Goal: Task Accomplishment & Management: Complete application form

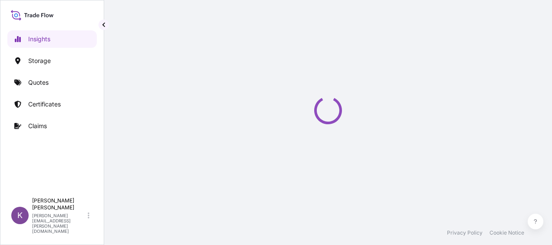
select select "2025"
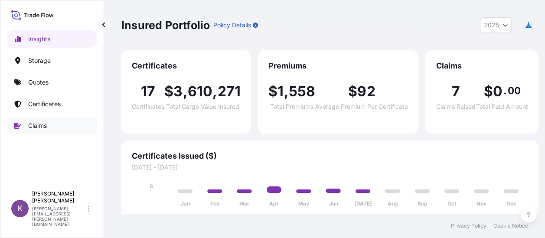
click at [38, 129] on p "Claims" at bounding box center [37, 125] width 19 height 9
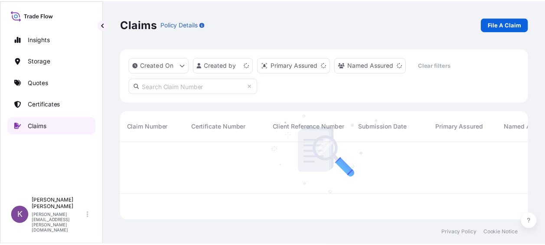
scroll to position [76, 406]
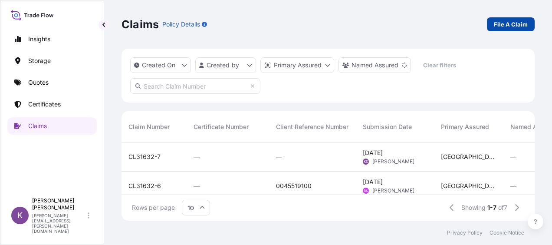
click at [515, 24] on p "File A Claim" at bounding box center [511, 24] width 34 height 9
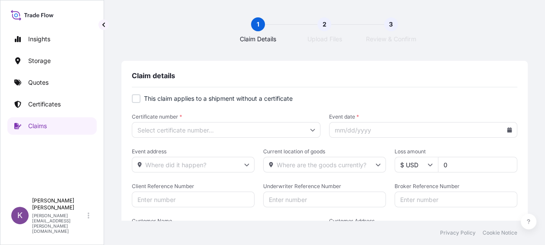
click at [139, 98] on div at bounding box center [136, 98] width 9 height 9
checkbox input "true"
click at [310, 128] on icon at bounding box center [312, 129] width 5 height 5
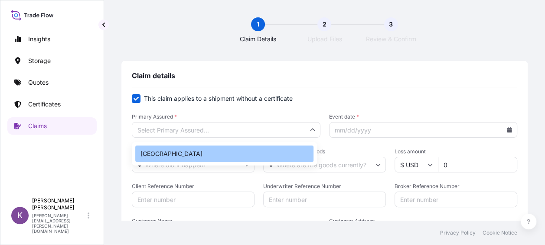
click at [279, 152] on div "[GEOGRAPHIC_DATA]" at bounding box center [224, 153] width 178 height 16
type input "[GEOGRAPHIC_DATA]"
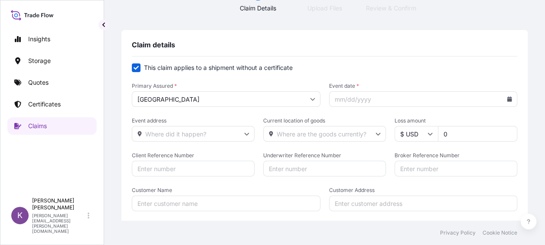
scroll to position [43, 0]
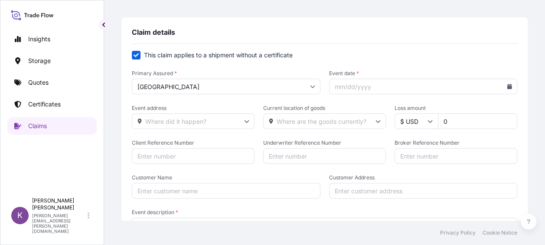
click at [508, 86] on icon at bounding box center [510, 86] width 5 height 5
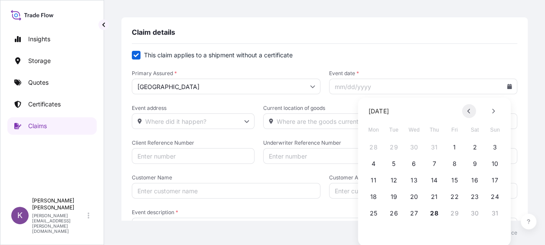
click at [471, 108] on button at bounding box center [469, 111] width 14 height 14
click at [374, 167] on button "7" at bounding box center [374, 164] width 14 height 14
type input "[DATE]"
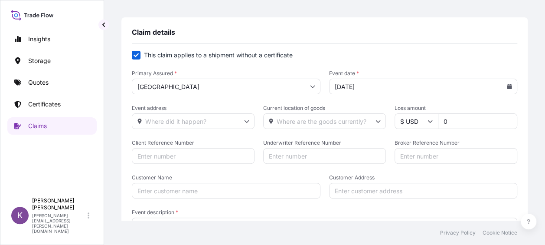
click at [217, 122] on input "Event address" at bounding box center [193, 121] width 123 height 16
click at [452, 121] on input "0" at bounding box center [477, 121] width 79 height 16
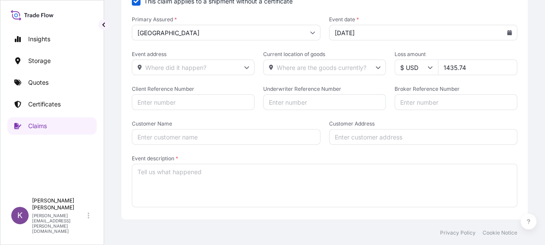
scroll to position [130, 0]
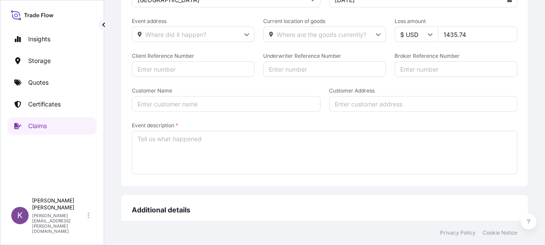
type input "1435.74"
click at [420, 69] on input "Broker Reference Number" at bounding box center [456, 69] width 123 height 16
paste input "US15220722839"
type input "US15220722839"
click at [198, 62] on input "Client Reference Number" at bounding box center [193, 69] width 123 height 16
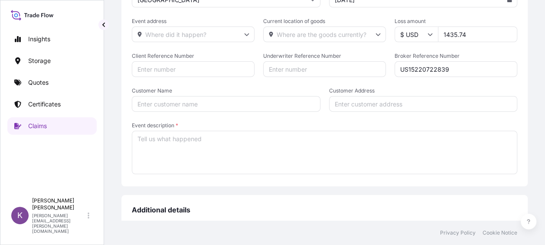
paste input "US15220722839"
click at [197, 106] on input "Customer Name" at bounding box center [226, 104] width 189 height 16
drag, startPoint x: 207, startPoint y: 69, endPoint x: 115, endPoint y: 79, distance: 93.4
click at [115, 79] on div "1 Claim Details 2 Upload Files 3 Review & Confirm Claim details This claim appl…" at bounding box center [324, 110] width 441 height 220
paste input "147534"
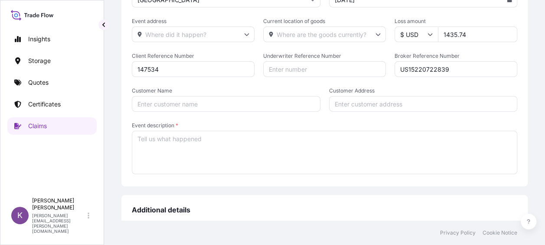
type input "147534"
click at [169, 100] on input "Customer Name" at bounding box center [226, 104] width 189 height 16
type input "Sontara"
click at [182, 141] on textarea "Event description *" at bounding box center [325, 152] width 386 height 43
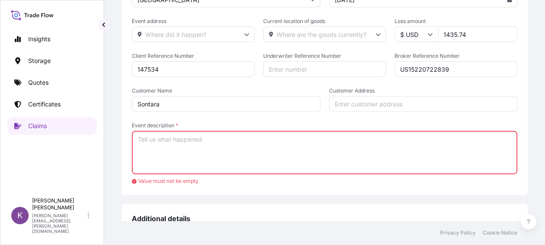
paste textarea "Please be advised by our destination office that the cargo arrived at destinati…"
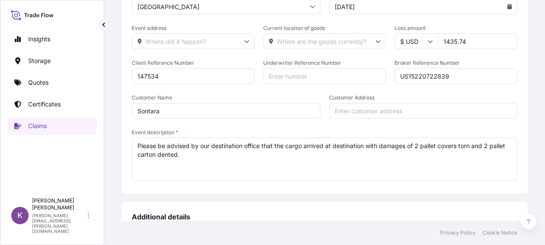
scroll to position [103, 0]
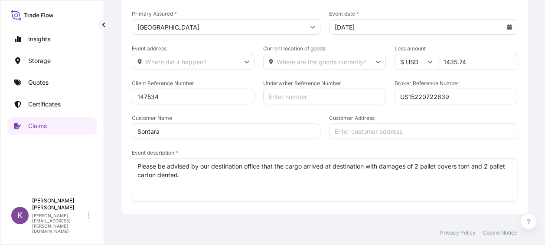
type textarea "Please be advised by our destination office that the cargo arrived at destinati…"
click at [508, 27] on icon at bounding box center [510, 26] width 5 height 5
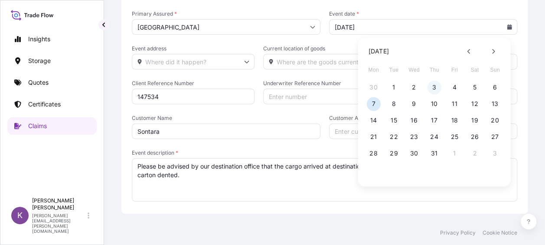
click at [435, 88] on button "3" at bounding box center [435, 87] width 14 height 14
type input "[DATE]"
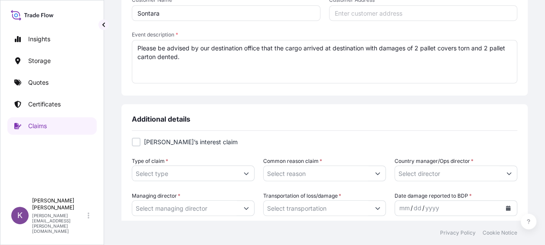
scroll to position [233, 0]
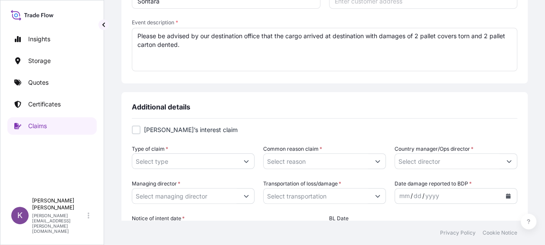
click at [134, 131] on div at bounding box center [136, 129] width 9 height 9
checkbox input "true"
click at [180, 158] on input "Type of claim *" at bounding box center [185, 161] width 106 height 16
click at [239, 160] on button "Show suggestions" at bounding box center [247, 161] width 16 height 16
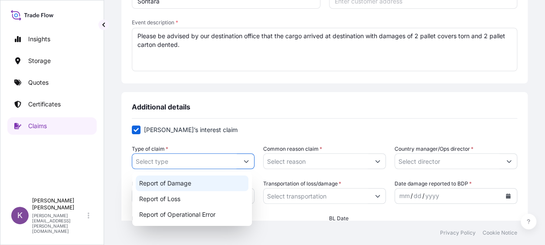
click at [230, 182] on div "Report of Damage" at bounding box center [192, 183] width 113 height 16
type input "Report of Damage"
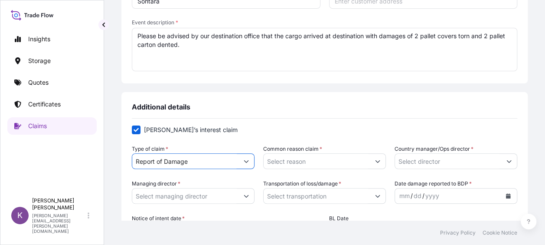
click at [364, 162] on input "Common reason claim *" at bounding box center [317, 161] width 106 height 16
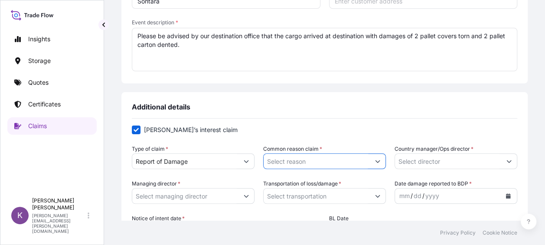
click at [370, 162] on button "Show suggestions" at bounding box center [378, 161] width 16 height 16
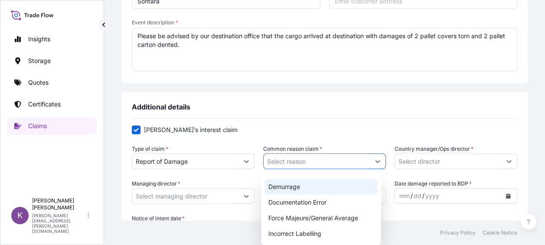
scroll to position [0, 0]
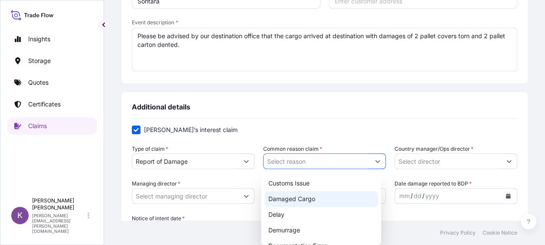
click at [325, 197] on div "Damaged Cargo" at bounding box center [321, 199] width 113 height 16
type input "Damaged Cargo"
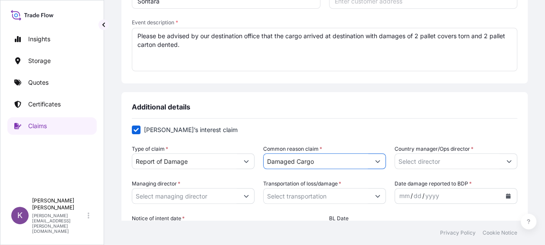
click at [401, 133] on label "[PERSON_NAME]’s interest claim" at bounding box center [325, 129] width 386 height 9
checkbox input "false"
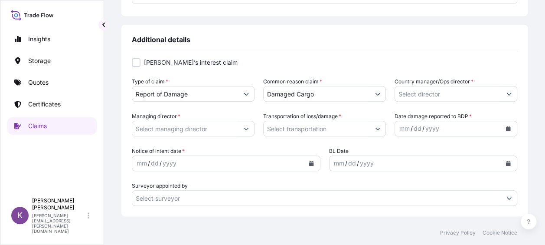
scroll to position [320, 0]
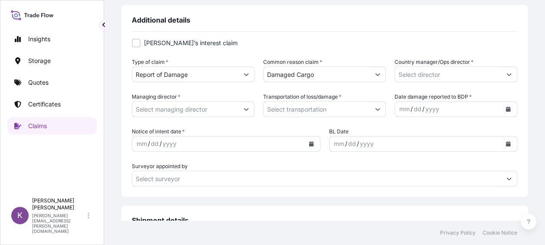
click at [503, 79] on button "Show suggestions" at bounding box center [510, 74] width 16 height 16
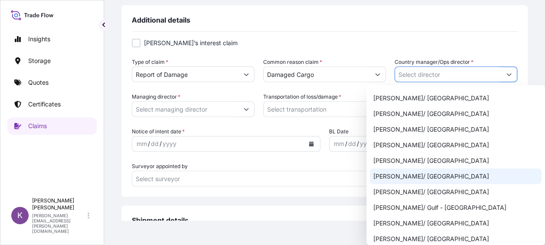
scroll to position [434, 0]
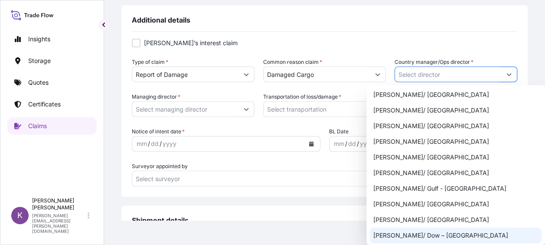
click at [444, 227] on div "[PERSON_NAME]/ Dow – [GEOGRAPHIC_DATA]" at bounding box center [456, 235] width 172 height 16
type input "[PERSON_NAME]/ Dow – [GEOGRAPHIC_DATA]"
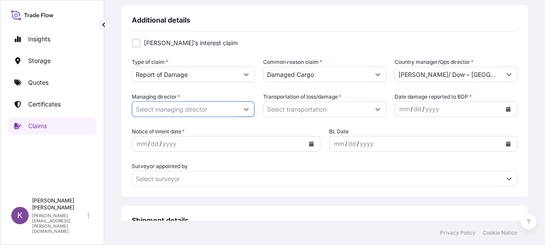
click at [213, 115] on input "Managing director *" at bounding box center [185, 109] width 106 height 16
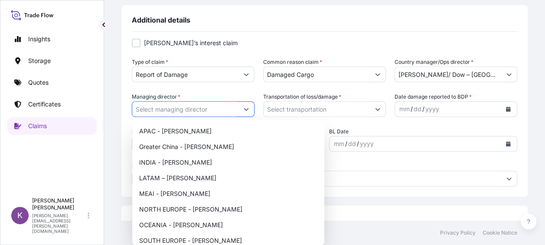
click at [244, 108] on icon "Show suggestions" at bounding box center [246, 108] width 5 height 5
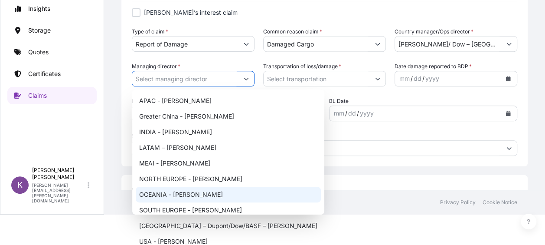
scroll to position [43, 0]
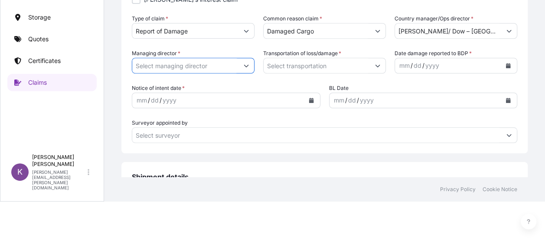
click at [244, 64] on icon "Show suggestions" at bounding box center [246, 65] width 5 height 5
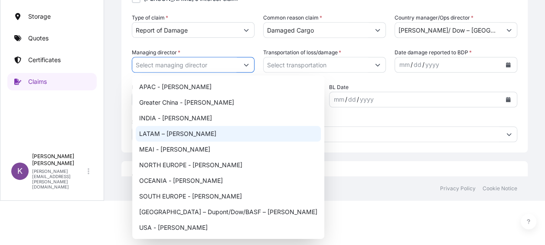
scroll to position [87, 0]
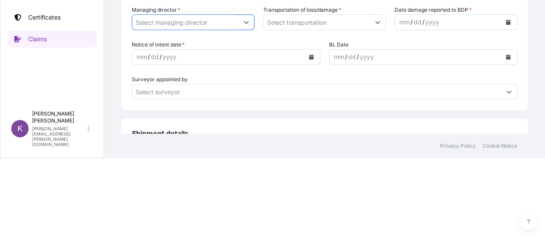
click at [246, 18] on button "Show suggestions" at bounding box center [247, 22] width 16 height 16
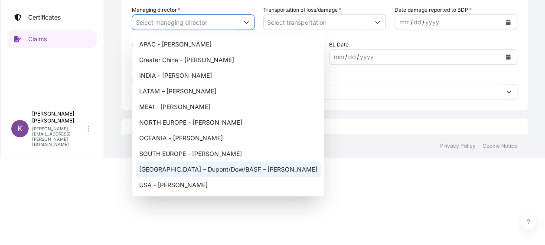
click at [211, 172] on div "[GEOGRAPHIC_DATA] – Dupont/Dow/BASF – [PERSON_NAME]" at bounding box center [228, 169] width 185 height 16
type input "[GEOGRAPHIC_DATA] – Dupont/Dow/BASF – [PERSON_NAME]"
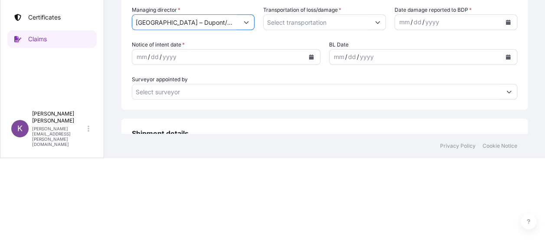
click at [370, 24] on button "Show suggestions" at bounding box center [378, 22] width 16 height 16
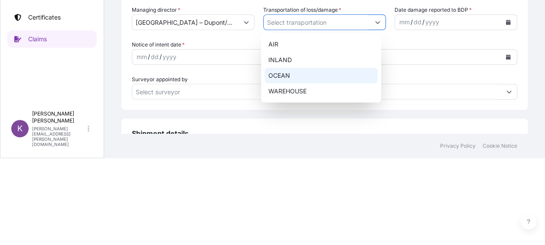
click at [316, 77] on div "OCEAN" at bounding box center [321, 76] width 113 height 16
type input "OCEAN"
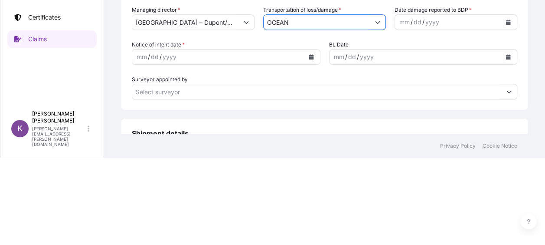
click at [502, 20] on button "Calendar" at bounding box center [509, 22] width 14 height 14
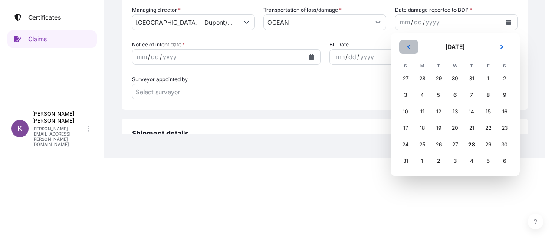
click at [407, 50] on button "Previous" at bounding box center [408, 47] width 19 height 14
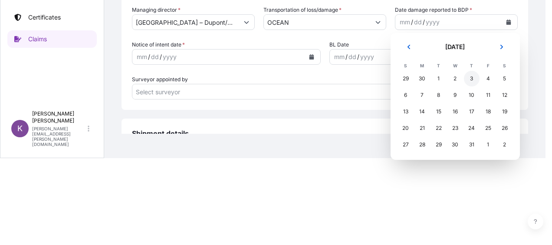
click at [467, 82] on div "3" at bounding box center [472, 79] width 16 height 16
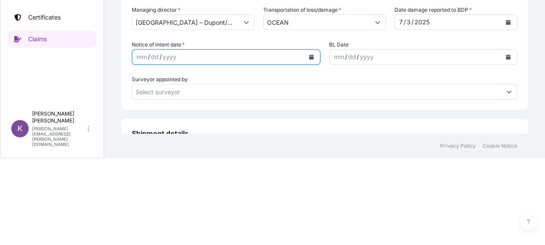
click at [309, 56] on icon "Calendar" at bounding box center [311, 56] width 5 height 5
click at [310, 61] on button "Calendar" at bounding box center [312, 57] width 14 height 14
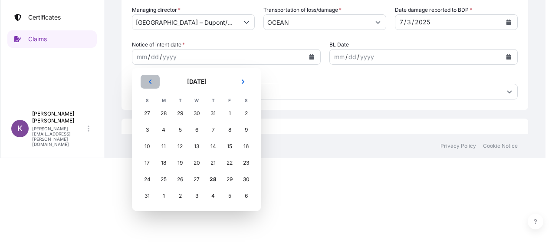
click at [154, 84] on button "Previous" at bounding box center [150, 82] width 19 height 14
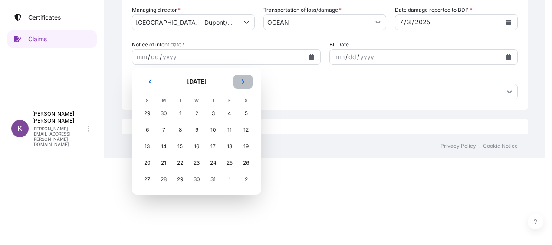
click at [246, 78] on button "Next" at bounding box center [242, 82] width 19 height 14
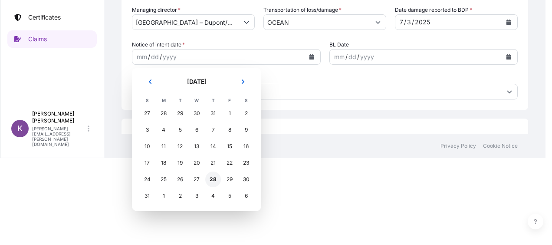
click at [211, 180] on div "28" at bounding box center [213, 179] width 16 height 16
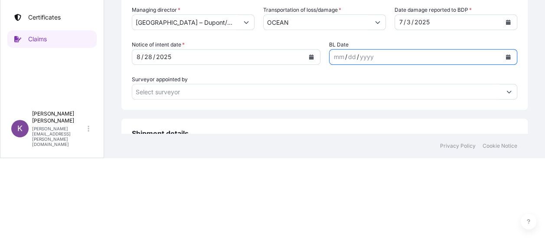
click at [502, 56] on button "Calendar" at bounding box center [509, 57] width 14 height 14
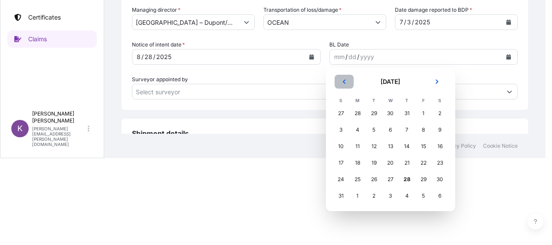
click at [344, 82] on icon "Previous" at bounding box center [343, 81] width 5 height 5
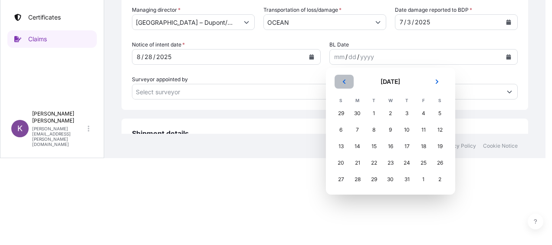
click at [344, 82] on icon "Previous" at bounding box center [343, 81] width 5 height 5
click at [404, 110] on div "1" at bounding box center [407, 113] width 16 height 16
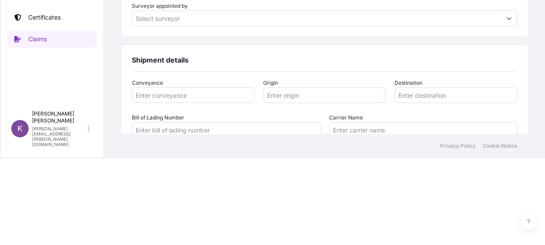
scroll to position [407, 0]
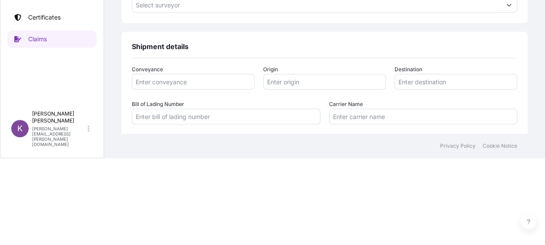
click at [243, 81] on input "Conveyance" at bounding box center [193, 82] width 123 height 16
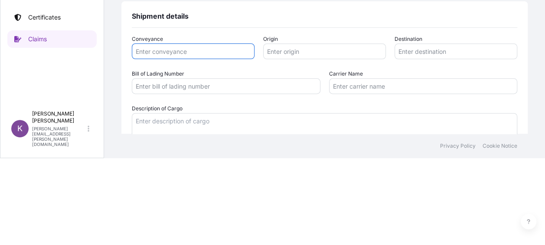
scroll to position [450, 0]
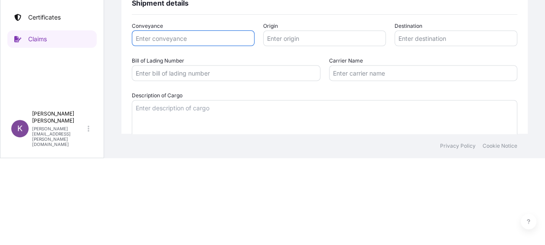
click at [318, 45] on input "Origin" at bounding box center [324, 38] width 123 height 16
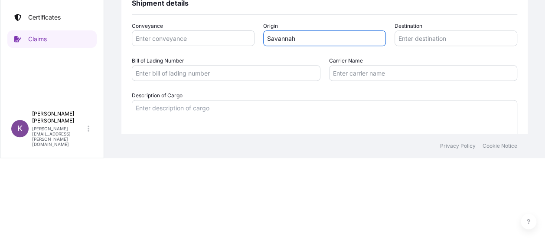
type input "Savannah"
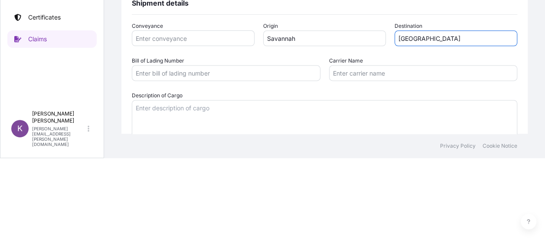
type input "[GEOGRAPHIC_DATA]"
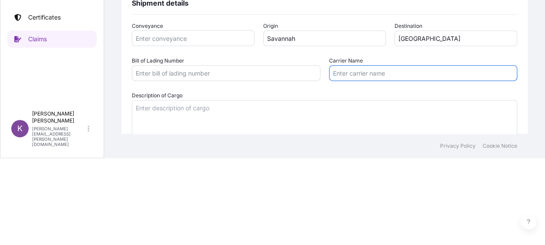
click at [364, 70] on input "Carrier Name" at bounding box center [423, 73] width 189 height 16
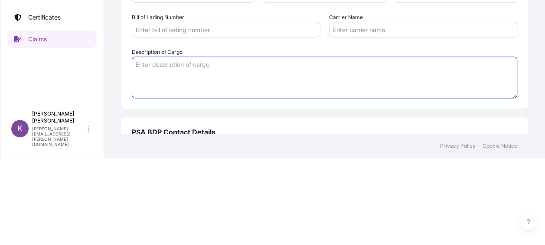
click at [232, 87] on textarea "Description of Cargo" at bounding box center [325, 77] width 386 height 42
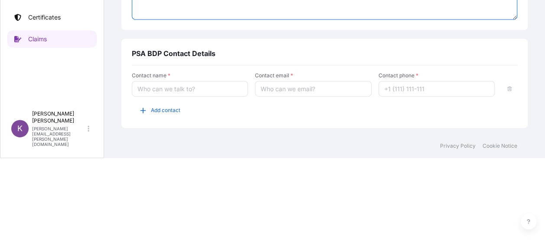
scroll to position [580, 0]
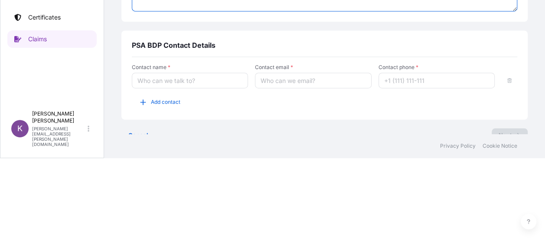
type textarea "Spunlaced Fabric"
click at [201, 86] on input "Contact name *" at bounding box center [190, 80] width 116 height 16
type input "[PERSON_NAME]"
type input "[PERSON_NAME][EMAIL_ADDRESS][PERSON_NAME][DOMAIN_NAME]"
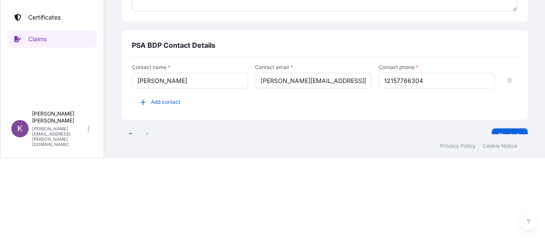
drag, startPoint x: 381, startPoint y: 80, endPoint x: 387, endPoint y: 88, distance: 9.6
click at [381, 80] on input "12157766304" at bounding box center [437, 80] width 116 height 16
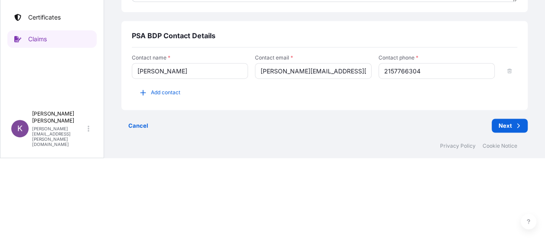
scroll to position [595, 0]
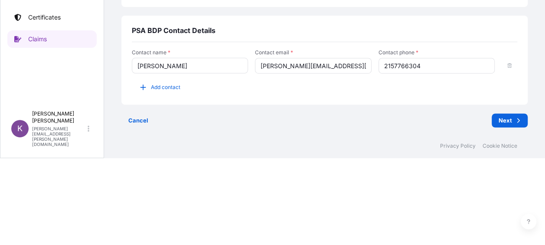
type input "2157766304"
drag, startPoint x: 538, startPoint y: 83, endPoint x: 539, endPoint y: 69, distance: 13.5
click at [539, 69] on div "1 Claim Details 2 Upload Files 3 Review & Confirm Claim details This claim appl…" at bounding box center [324, 23] width 441 height 220
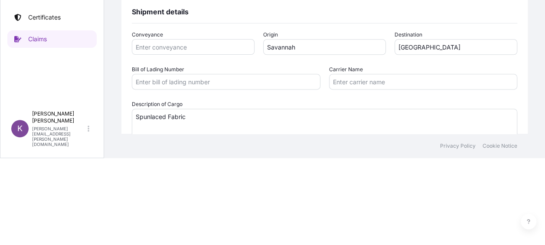
scroll to position [459, 0]
